Goal: Find specific page/section: Find specific page/section

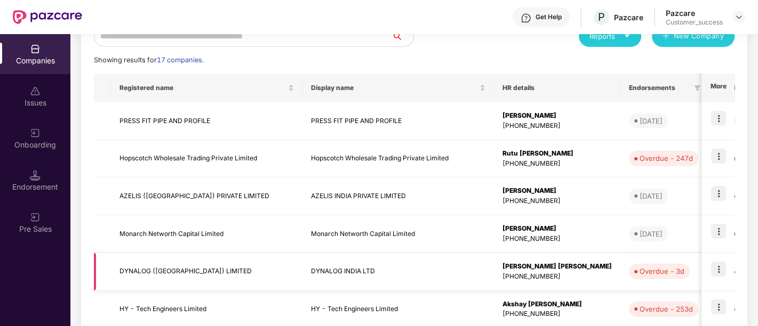
scroll to position [341, 0]
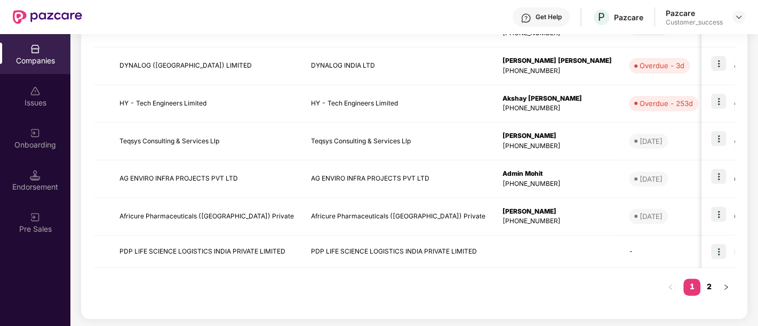
click at [707, 289] on link "2" at bounding box center [708, 287] width 17 height 16
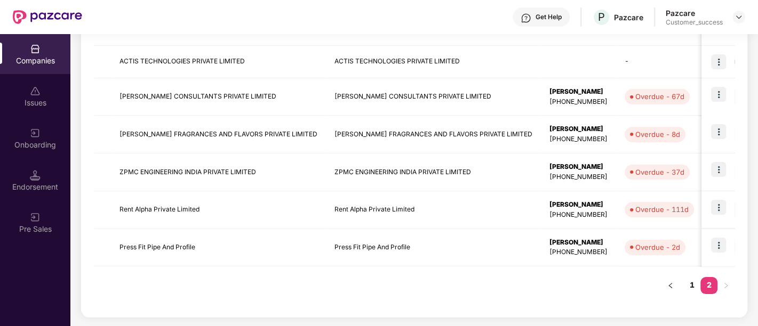
scroll to position [228, 0]
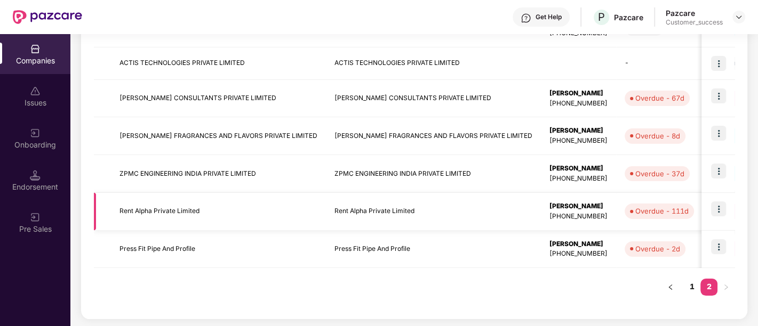
click at [724, 210] on img at bounding box center [718, 209] width 15 height 15
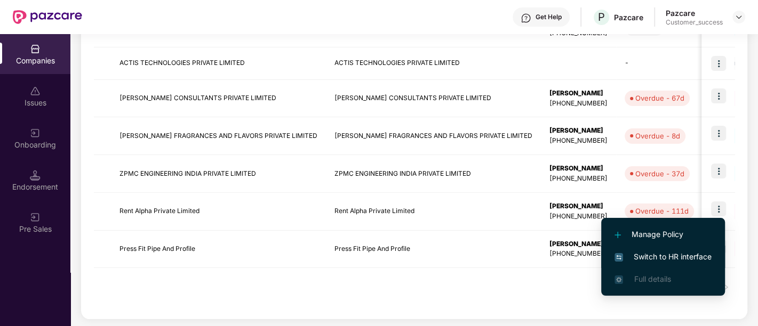
click at [661, 258] on span "Switch to HR interface" at bounding box center [662, 257] width 97 height 12
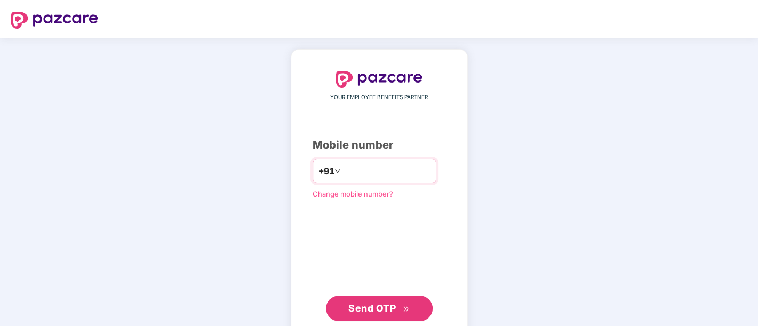
type input "*"
type input "**********"
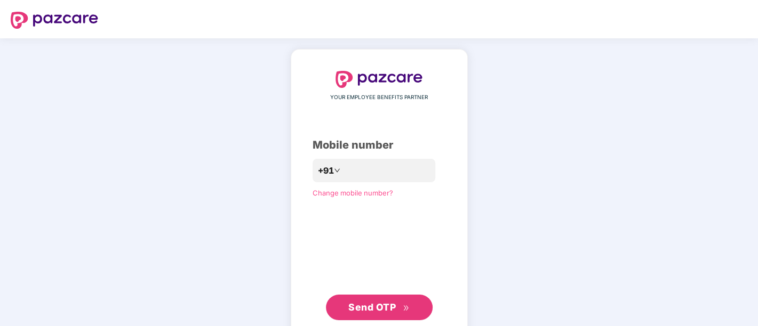
click at [365, 302] on span "Send OTP" at bounding box center [371, 307] width 47 height 11
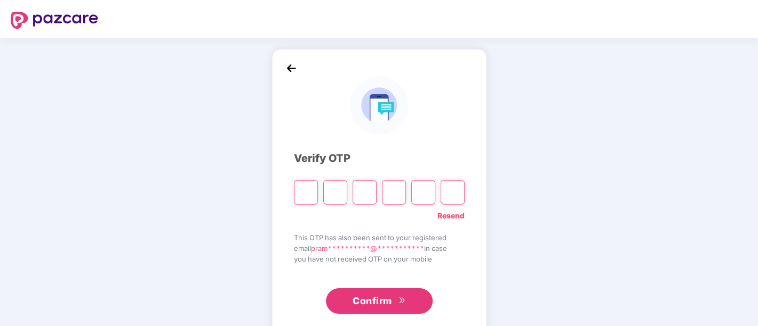
type input "*"
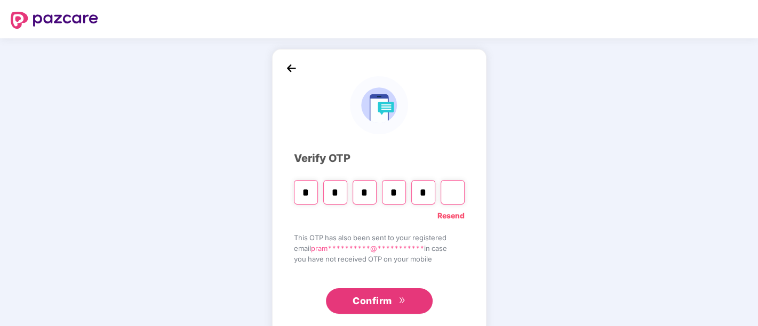
type input "*"
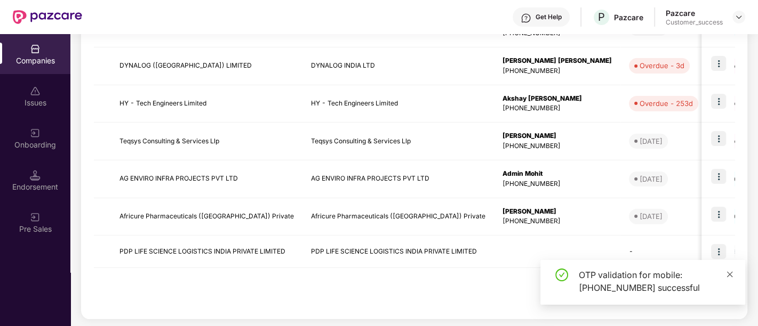
click at [725, 280] on div "OTP validation for mobile: [PHONE_NUMBER] successful" at bounding box center [656, 282] width 154 height 26
click at [728, 276] on icon "close" at bounding box center [729, 274] width 7 height 7
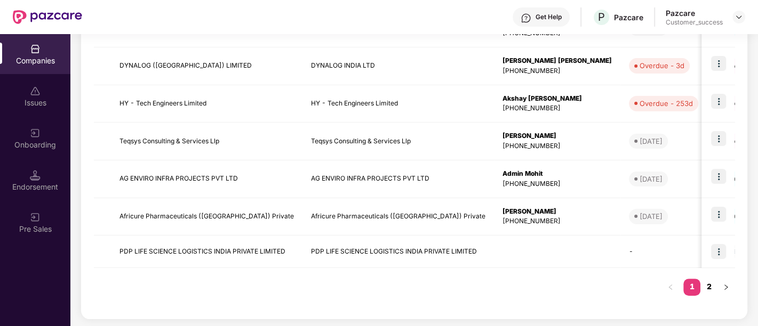
click at [708, 286] on link "2" at bounding box center [708, 287] width 17 height 16
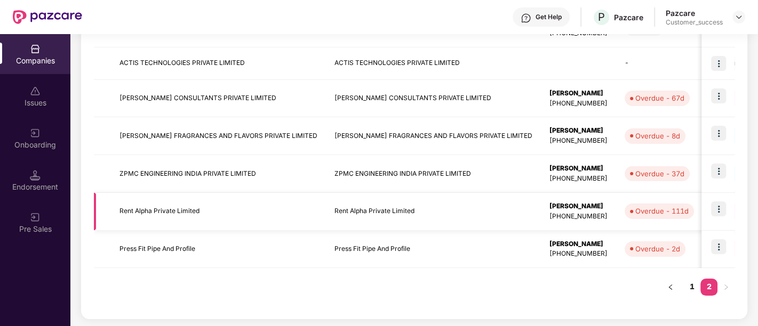
click at [716, 212] on img at bounding box center [718, 209] width 15 height 15
click at [338, 206] on td "Rent Alpha Private Limited" at bounding box center [433, 212] width 215 height 38
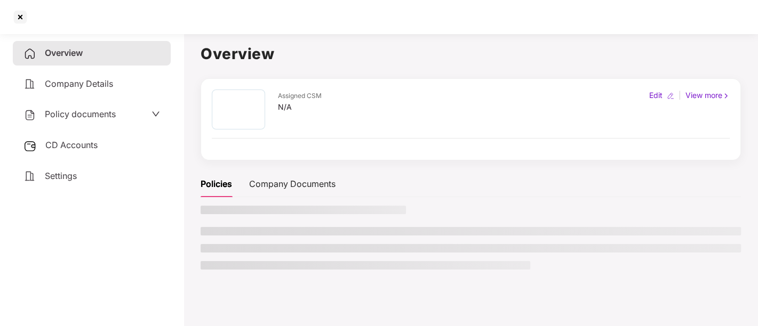
click at [338, 206] on h3 at bounding box center [303, 210] width 205 height 9
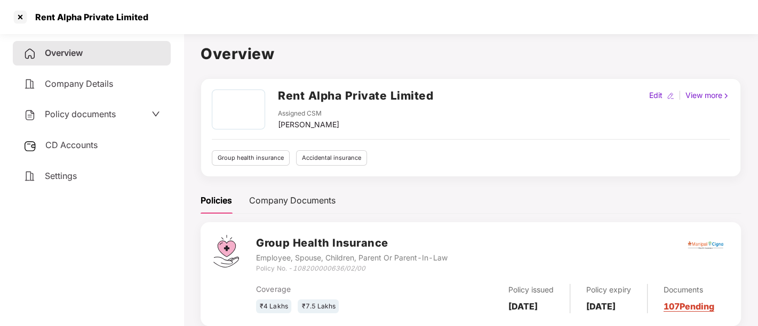
click at [334, 93] on h2 "Rent Alpha Private Limited" at bounding box center [355, 96] width 155 height 18
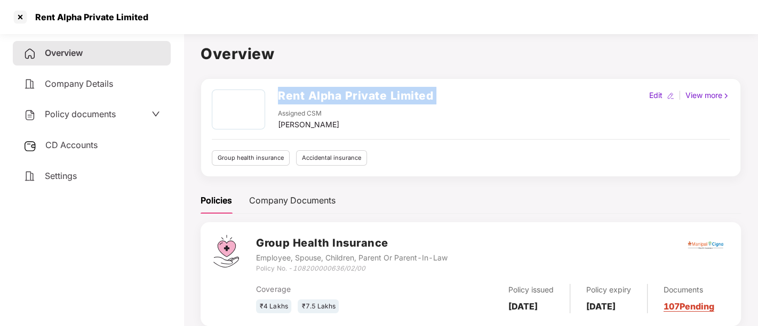
click at [334, 93] on h2 "Rent Alpha Private Limited" at bounding box center [355, 96] width 155 height 18
copy h2 "Rent Alpha Private Limited"
